Goal: Communication & Community: Ask a question

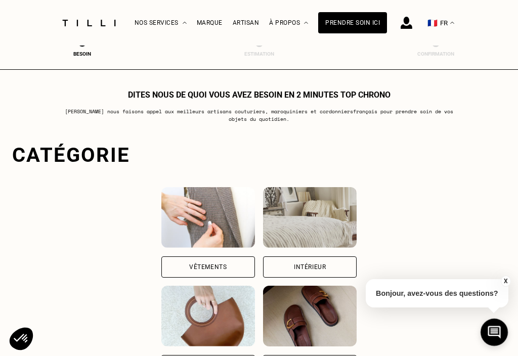
click at [216, 25] on div "Marque" at bounding box center [210, 22] width 26 height 7
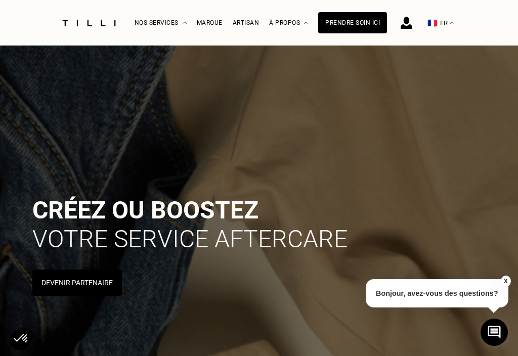
click at [252, 25] on div "Artisan" at bounding box center [246, 22] width 27 height 7
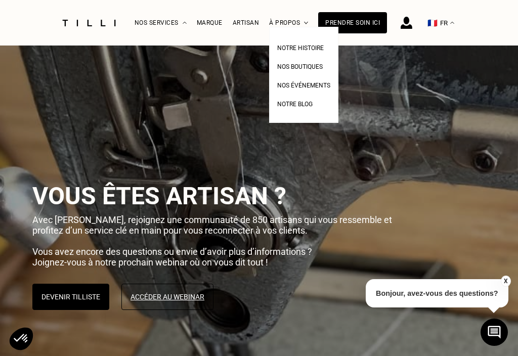
click at [491, 26] on div "La Méthode Retoucherie Maroquinerie Broderie Cordonnerie Nos prix Nos services …" at bounding box center [259, 23] width 518 height 46
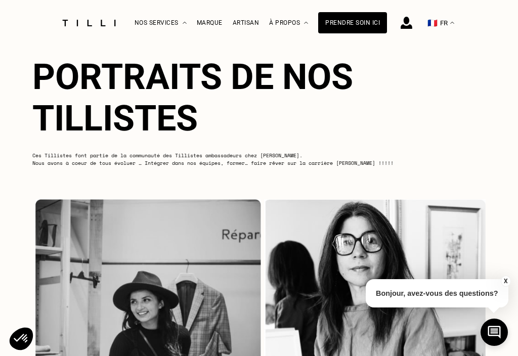
scroll to position [2834, 0]
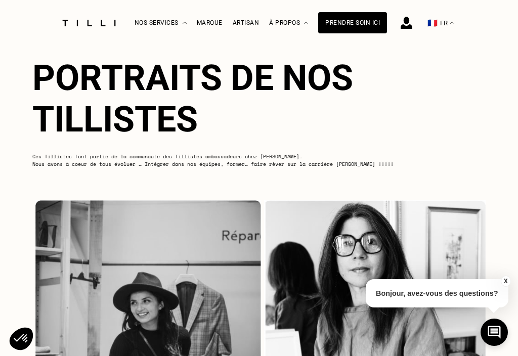
click at [406, 28] on img at bounding box center [407, 23] width 12 height 12
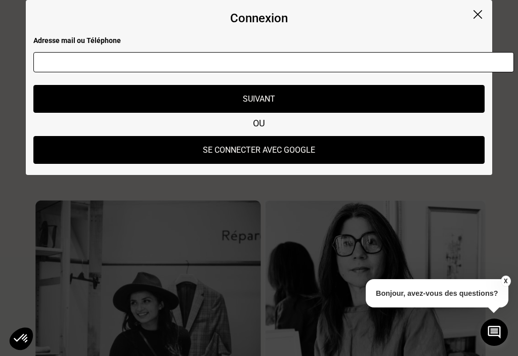
click at [482, 15] on img at bounding box center [478, 14] width 9 height 9
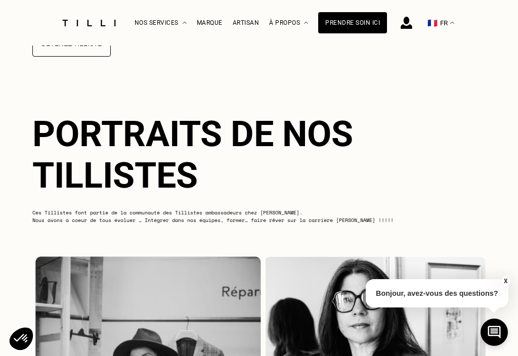
scroll to position [2776, 0]
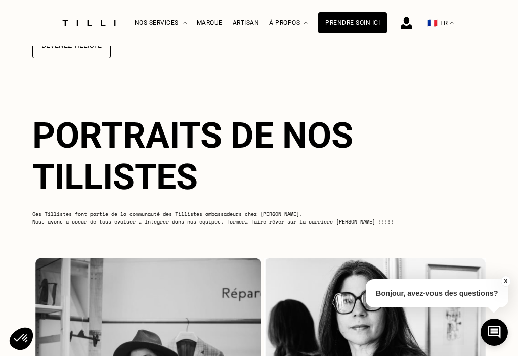
click at [409, 24] on img at bounding box center [407, 23] width 12 height 12
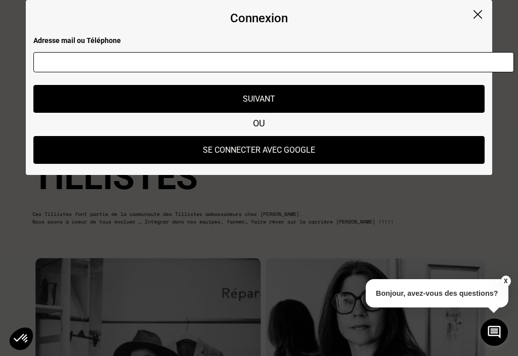
click at [480, 24] on div "Connexion Adresse mail ou Téléphone Adresse mail ou numéro de téléphone non val…" at bounding box center [259, 87] width 467 height 175
click at [475, 17] on img at bounding box center [478, 14] width 9 height 9
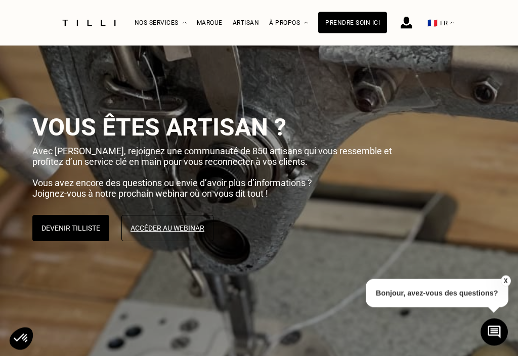
scroll to position [0, 0]
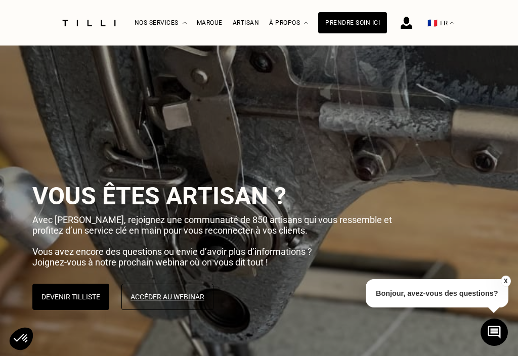
click at [411, 22] on img at bounding box center [407, 23] width 12 height 12
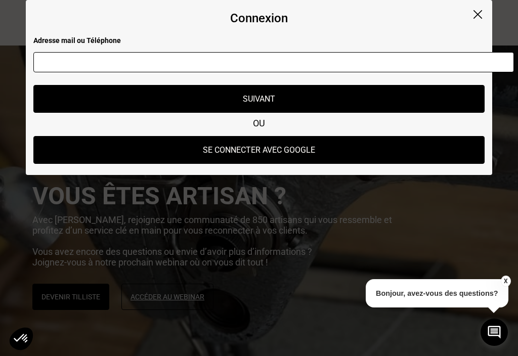
click at [289, 99] on button "Suivant" at bounding box center [259, 99] width 452 height 28
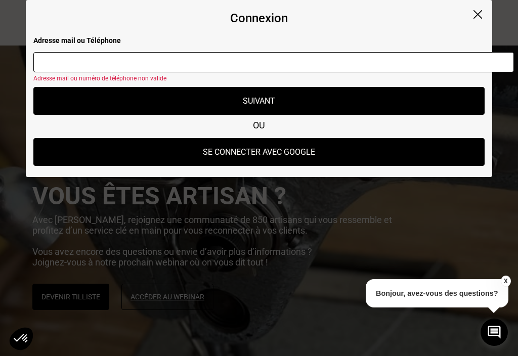
click at [307, 67] on input "text" at bounding box center [273, 62] width 481 height 20
type input "0624737149"
click at [267, 104] on button "Suivant" at bounding box center [259, 101] width 452 height 28
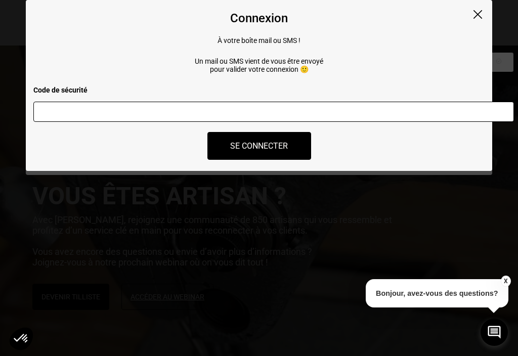
click at [268, 115] on input "number" at bounding box center [273, 112] width 481 height 20
type input "581904"
click at [284, 144] on button "Se connecter" at bounding box center [260, 146] width 104 height 28
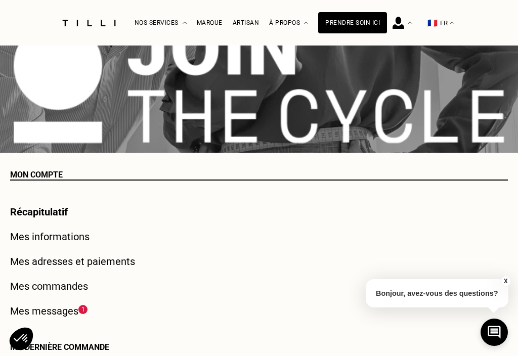
click at [72, 315] on link "Mes messages" at bounding box center [44, 311] width 68 height 12
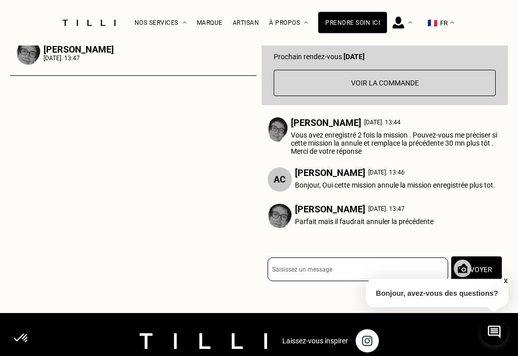
scroll to position [385, 0]
click at [353, 276] on input at bounding box center [358, 270] width 181 height 24
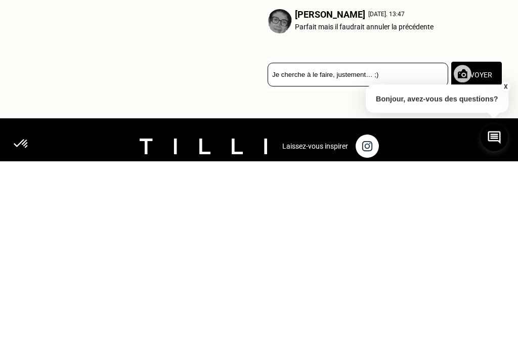
type input "Je cherche à le faire, justement… ;)"
click at [492, 257] on button "Envoyer" at bounding box center [477, 270] width 51 height 26
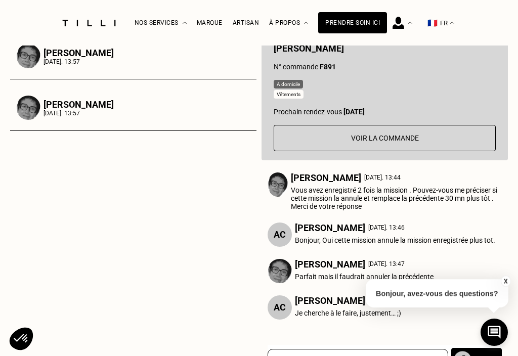
scroll to position [127, 0]
